Goal: Find specific page/section: Find specific page/section

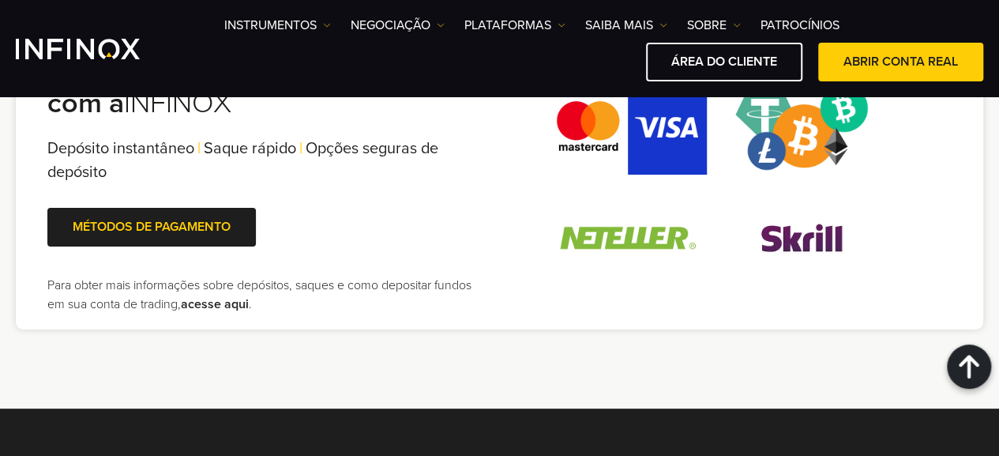
scroll to position [3499, 0]
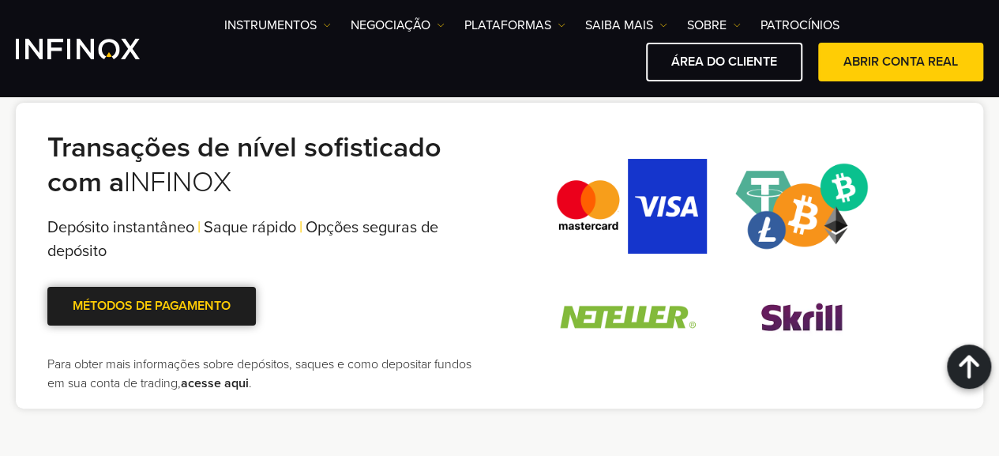
click at [175, 308] on link "MÉTODOS DE PAGAMENTO" at bounding box center [151, 306] width 209 height 39
click at [221, 390] on link "acesse aqui" at bounding box center [215, 383] width 68 height 16
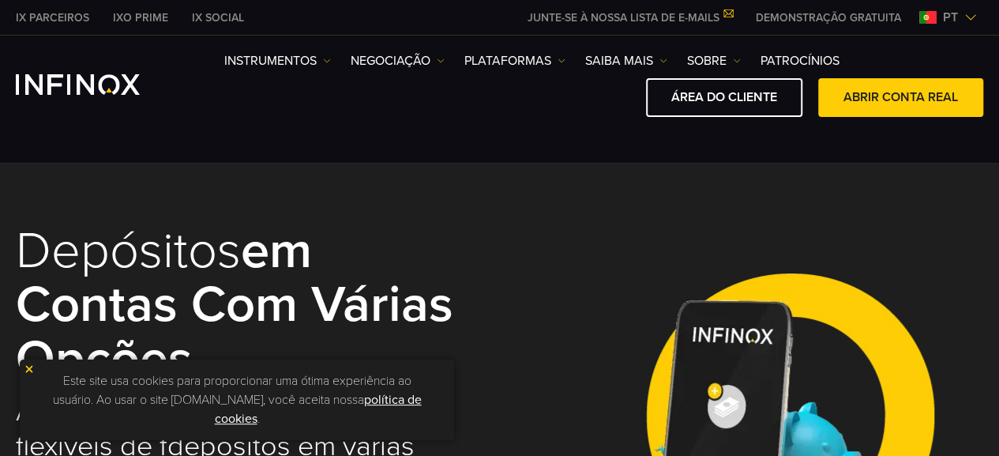
select select "***"
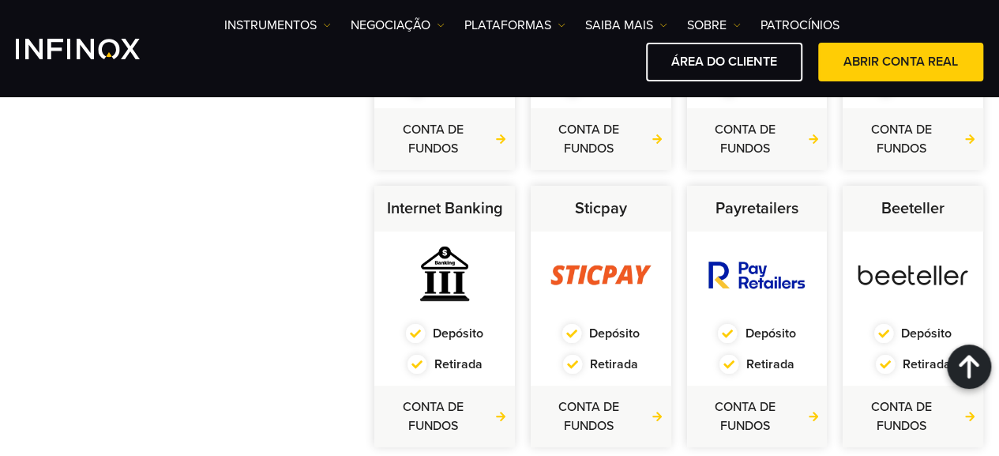
scroll to position [869, 0]
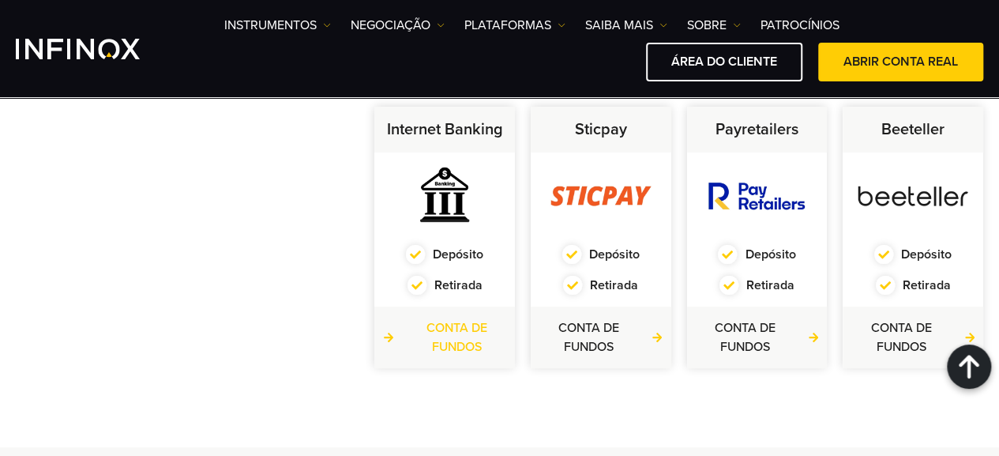
click at [438, 337] on link "CONTA DE FUNDOS" at bounding box center [444, 337] width 125 height 38
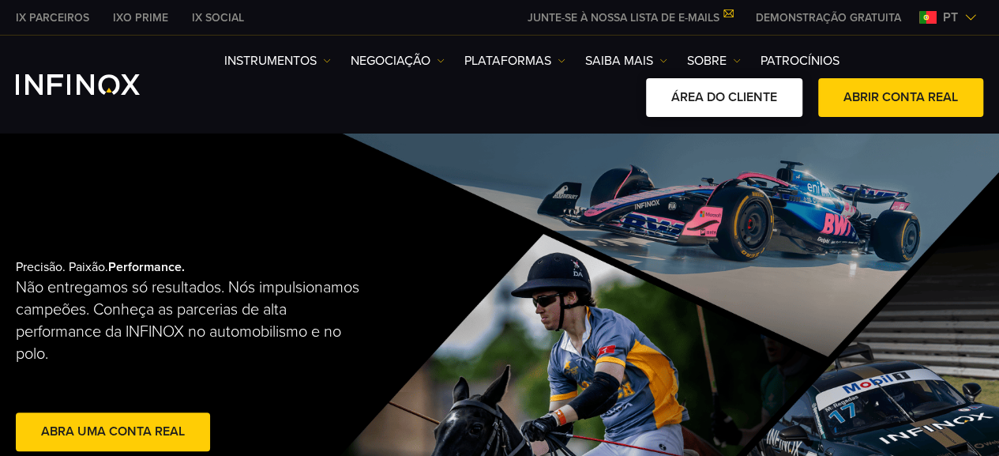
click at [717, 92] on link "ÁREA DO CLIENTE" at bounding box center [724, 97] width 156 height 39
